Goal: Transaction & Acquisition: Obtain resource

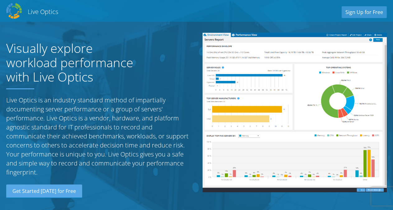
scroll to position [646, 0]
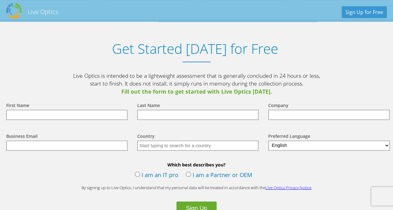
click at [36, 117] on input "text" at bounding box center [66, 115] width 121 height 10
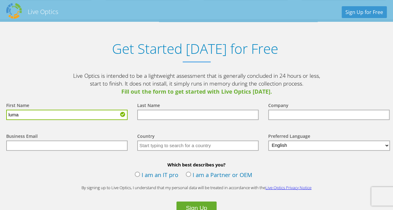
type input "luma"
drag, startPoint x: 137, startPoint y: 122, endPoint x: 148, endPoint y: 118, distance: 11.4
click at [139, 121] on div "Last Name" at bounding box center [196, 110] width 131 height 31
click at [148, 117] on input "text" at bounding box center [197, 115] width 121 height 10
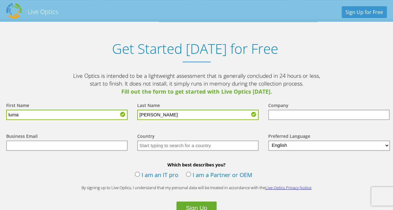
type input "kamil"
click at [296, 115] on input "text" at bounding box center [328, 115] width 121 height 10
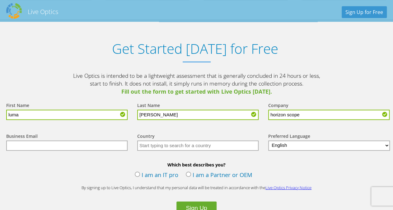
type input "horizon scope"
click at [93, 148] on input "text" at bounding box center [66, 146] width 121 height 10
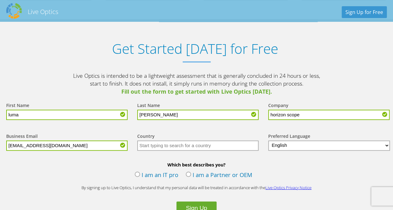
type input "[EMAIL_ADDRESS][DOMAIN_NAME]"
click at [178, 145] on input "text" at bounding box center [197, 146] width 121 height 10
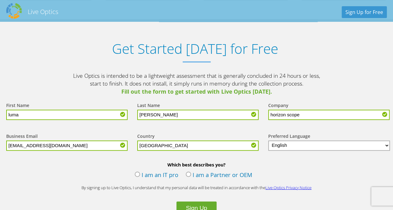
type input "Iraq"
click at [138, 174] on label "I am an IT pro" at bounding box center [157, 175] width 44 height 9
click at [0, 0] on input "I am an IT pro" at bounding box center [0, 0] width 0 height 0
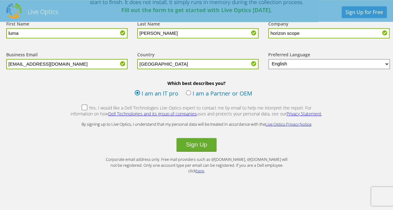
scroll to position [718, 0]
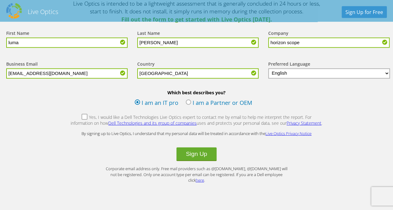
click at [187, 102] on label "I am a Partner or OEM" at bounding box center [219, 103] width 67 height 9
click at [0, 0] on input "I am a Partner or OEM" at bounding box center [0, 0] width 0 height 0
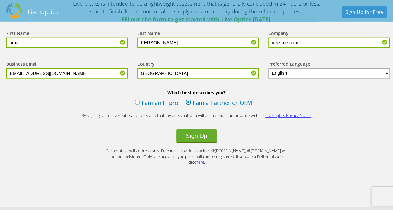
click at [143, 88] on form "First Name luma Last Name kamil Company horizon scope Business Email luma.kamil…" at bounding box center [196, 94] width 393 height 142
click at [137, 102] on label "I am an IT pro" at bounding box center [157, 103] width 44 height 9
click at [0, 0] on input "I am an IT pro" at bounding box center [0, 0] width 0 height 0
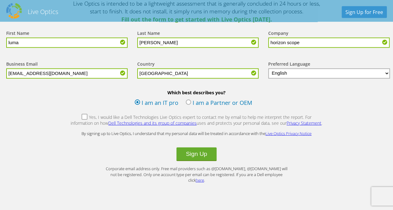
click at [72, 117] on label "Yes, I would like a Dell Technologies Live Optics expert to contact me by email…" at bounding box center [196, 120] width 252 height 13
click at [0, 0] on input "Yes, I would like a Dell Technologies Live Optics expert to contact me by email…" at bounding box center [0, 0] width 0 height 0
click at [199, 154] on button "Sign Up" at bounding box center [196, 154] width 40 height 14
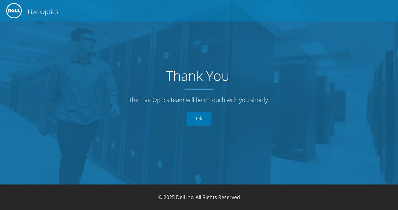
click at [204, 120] on link "Ok" at bounding box center [199, 119] width 25 height 14
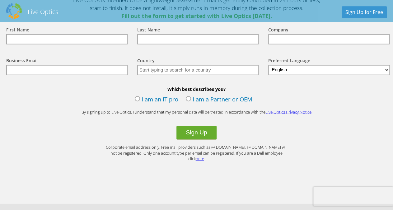
scroll to position [723, 0]
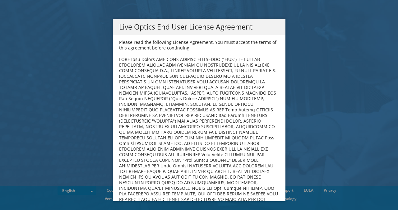
drag, startPoint x: 278, startPoint y: 48, endPoint x: 278, endPoint y: 55, distance: 6.6
click at [278, 55] on div "Please read the following License Agreement. You must accept the terms of this …" at bounding box center [199, 118] width 173 height 166
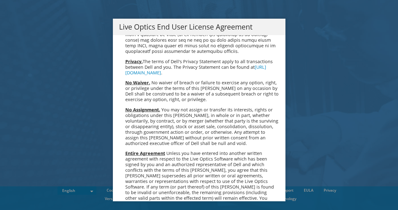
scroll to position [2357, 0]
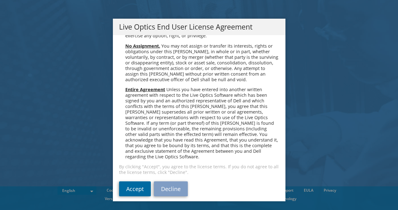
click at [126, 184] on link "Accept" at bounding box center [135, 188] width 32 height 15
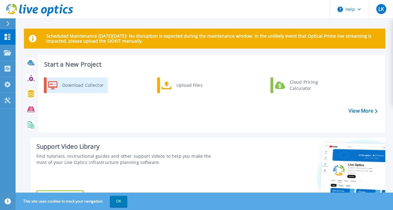
click at [93, 87] on div "Download Collector" at bounding box center [82, 85] width 47 height 12
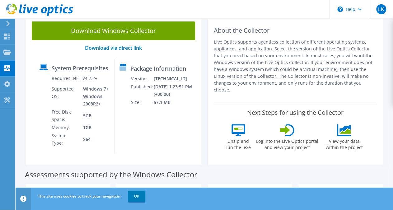
scroll to position [42, 0]
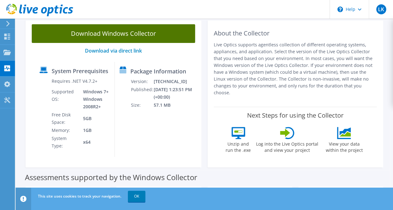
click at [159, 39] on link "Download Windows Collector" at bounding box center [113, 33] width 163 height 19
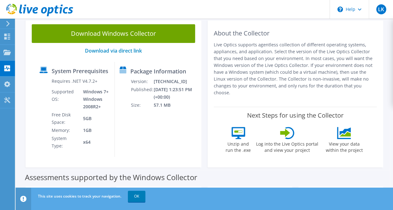
scroll to position [0, 0]
